Goal: Task Accomplishment & Management: Complete application form

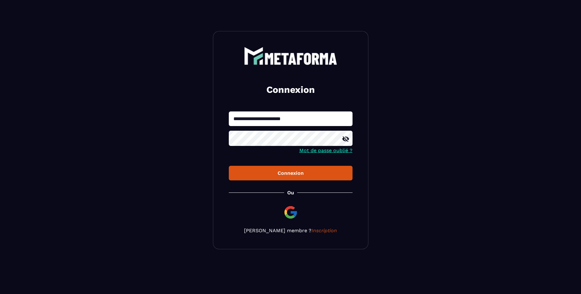
click at [293, 171] on button "Connexion" at bounding box center [291, 173] width 124 height 15
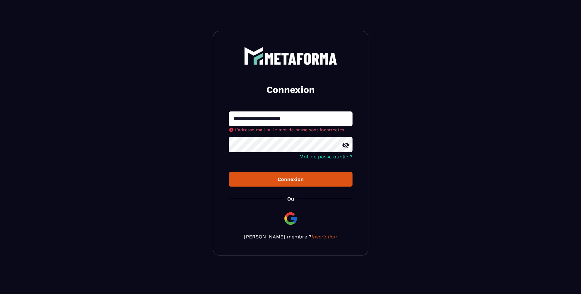
click at [330, 157] on link "Mot de passe oublié ?" at bounding box center [325, 157] width 53 height 6
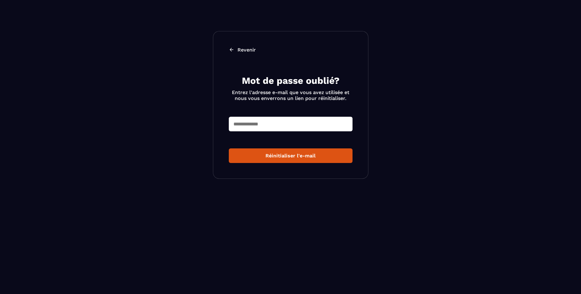
click at [268, 125] on input "text" at bounding box center [291, 124] width 124 height 15
type input "**********"
click at [284, 156] on div "Réinitialiser l'e-mail" at bounding box center [291, 156] width 114 height 6
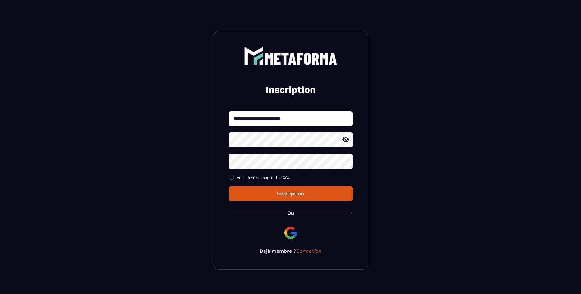
click at [344, 140] on icon at bounding box center [345, 140] width 7 height 6
click at [346, 161] on icon at bounding box center [345, 161] width 7 height 7
click at [299, 194] on div "Inscription" at bounding box center [291, 194] width 114 height 6
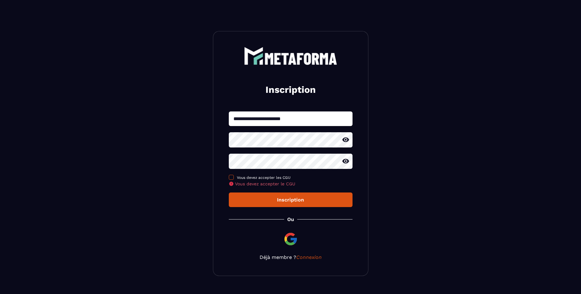
click at [230, 178] on span at bounding box center [231, 177] width 5 height 5
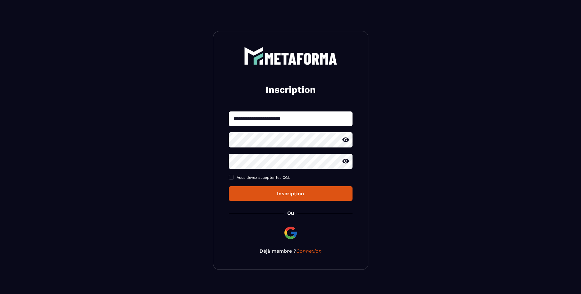
click at [281, 191] on button "Inscription" at bounding box center [291, 193] width 124 height 15
